Goal: Task Accomplishment & Management: Use online tool/utility

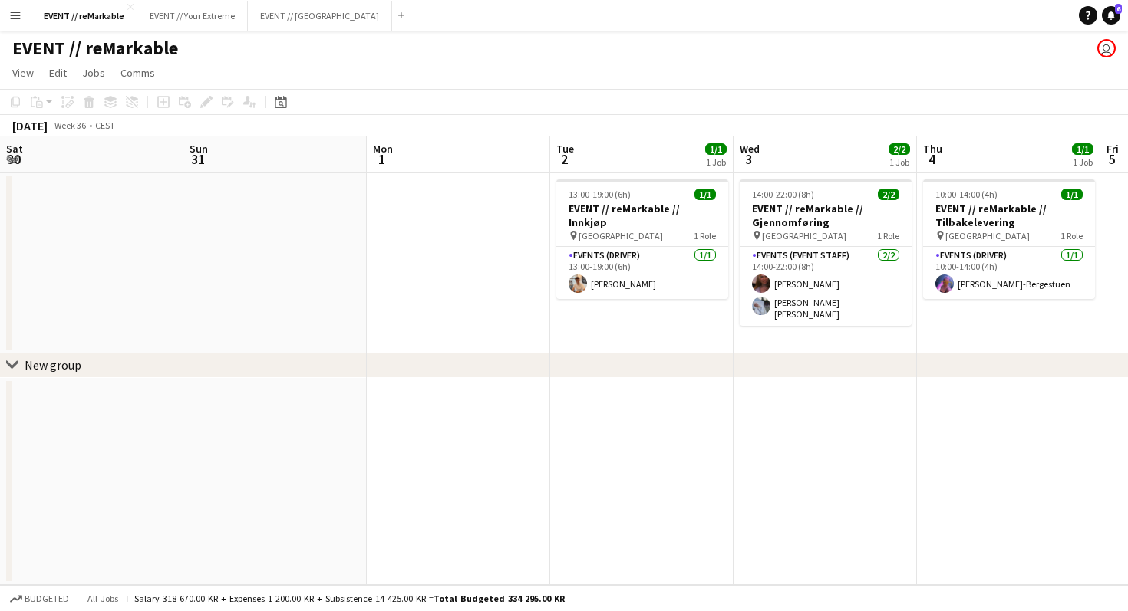
scroll to position [0, 392]
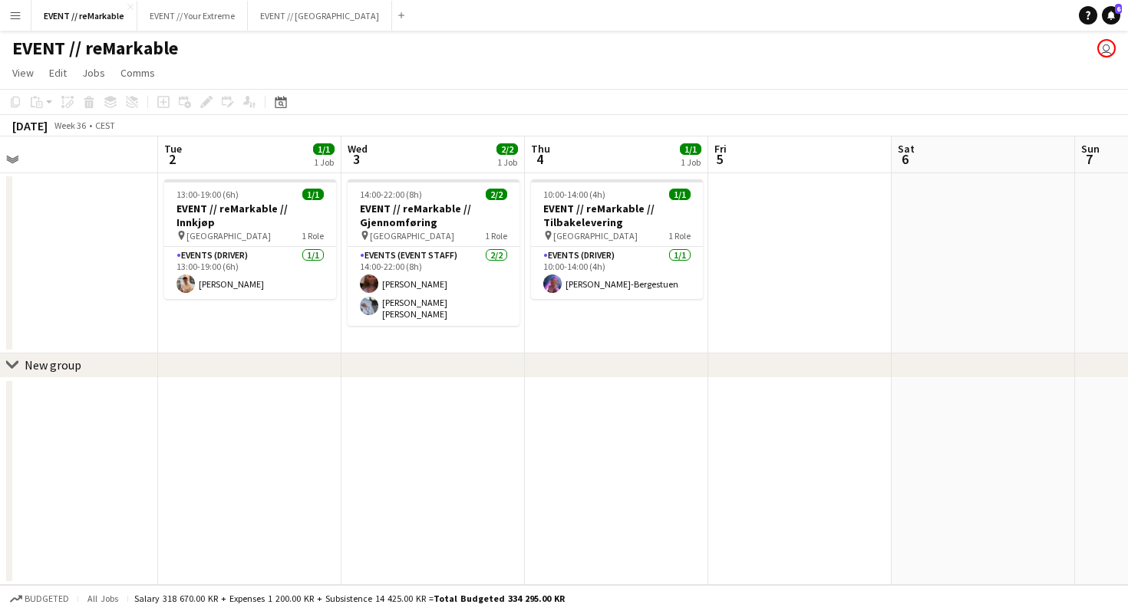
click at [20, 9] on app-icon "Menu" at bounding box center [15, 15] width 12 height 12
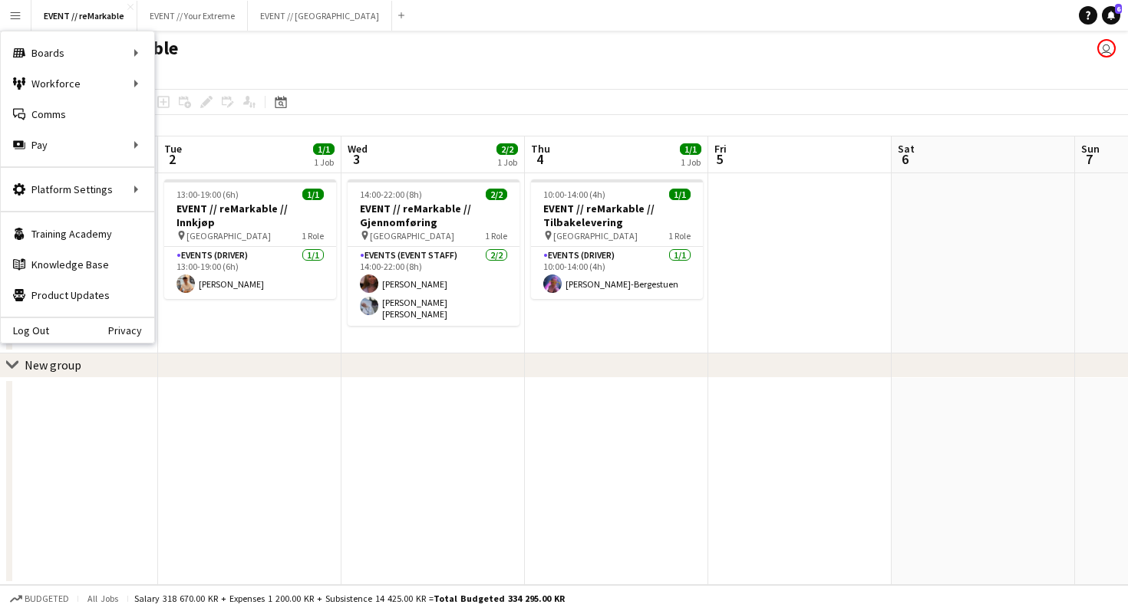
click at [247, 407] on app-date-cell at bounding box center [249, 482] width 183 height 208
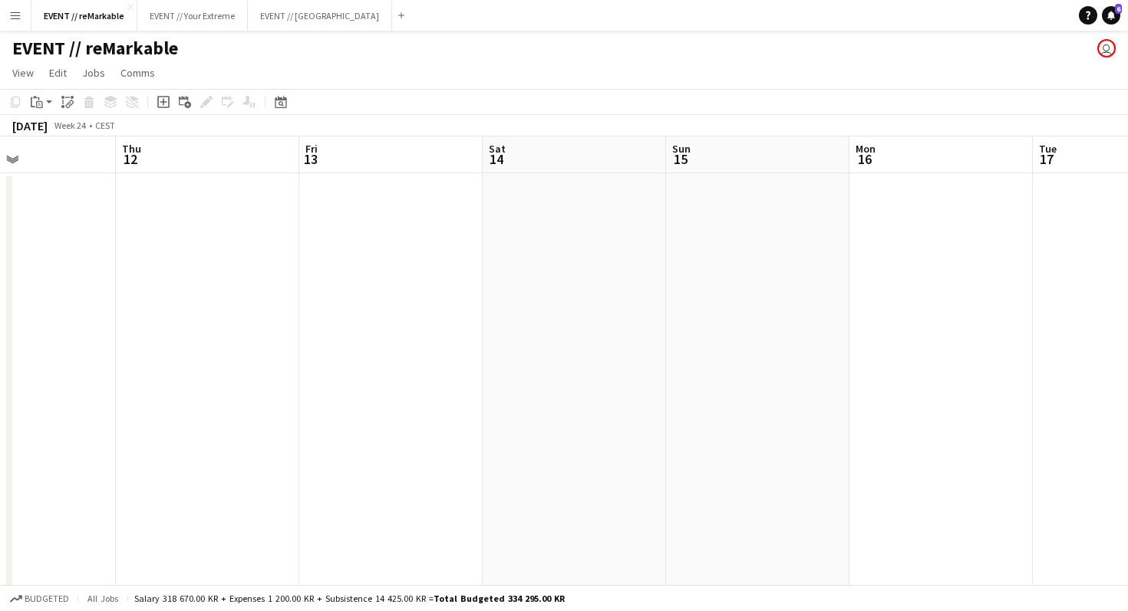
scroll to position [0, 546]
click at [285, 103] on icon at bounding box center [281, 102] width 12 height 12
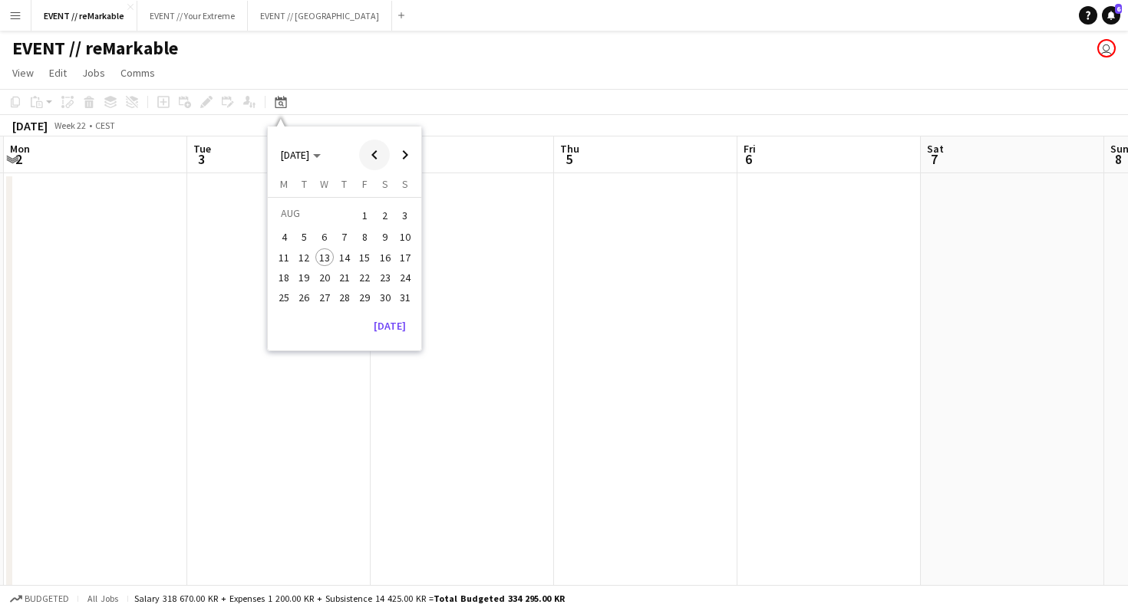
click at [378, 158] on span "Previous month" at bounding box center [374, 155] width 31 height 31
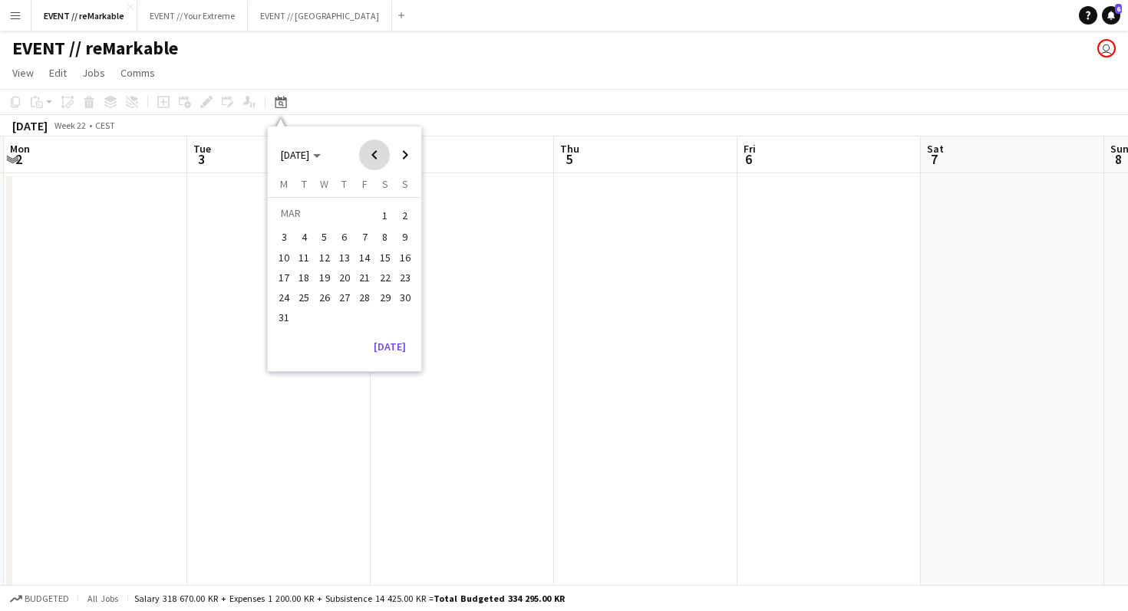
click at [378, 158] on span "Previous month" at bounding box center [374, 155] width 31 height 31
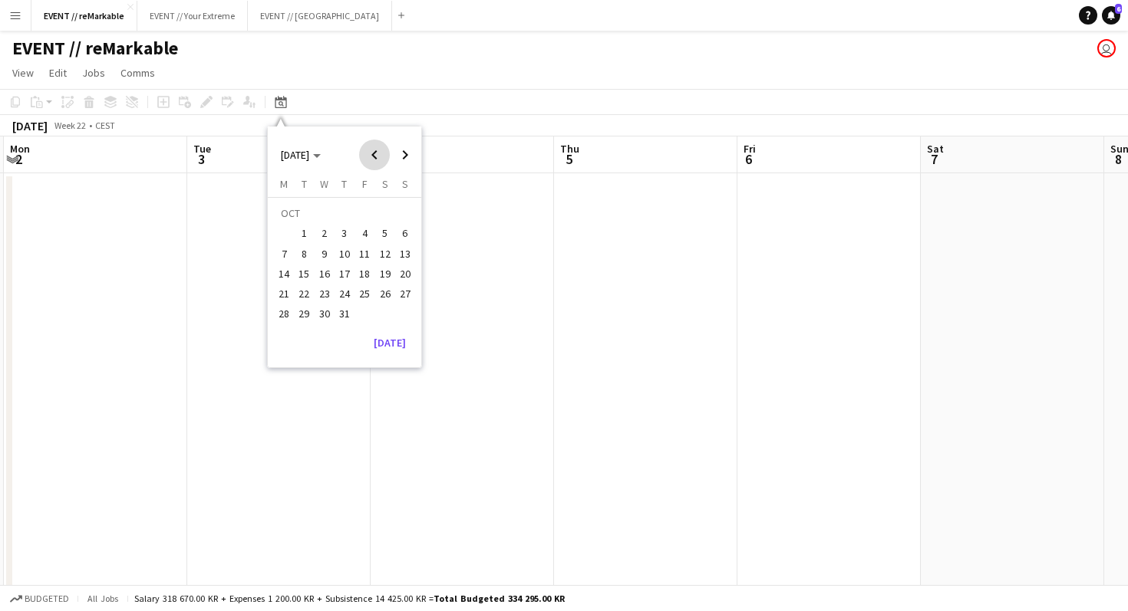
click at [378, 158] on span "Previous month" at bounding box center [374, 155] width 31 height 31
click at [403, 158] on span "Next month" at bounding box center [405, 155] width 31 height 31
click at [302, 233] on span "1" at bounding box center [304, 234] width 18 height 18
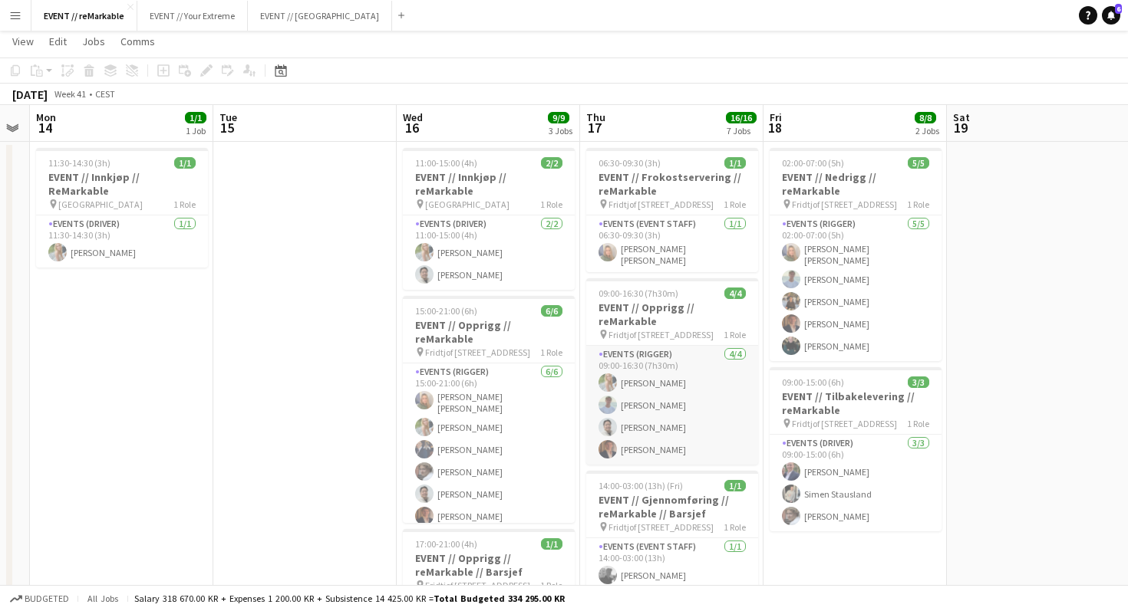
scroll to position [38, 0]
